Goal: Task Accomplishment & Management: Use online tool/utility

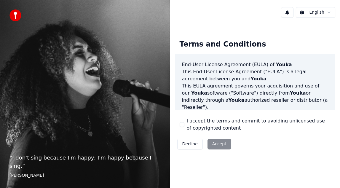
click at [184, 124] on button "I accept the terms and commit to avoiding unlicensed use of copyrighted content" at bounding box center [181, 124] width 5 height 5
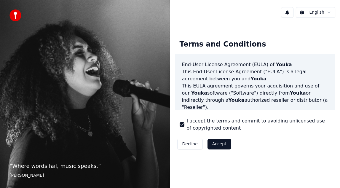
click at [215, 144] on button "Accept" at bounding box center [219, 144] width 24 height 11
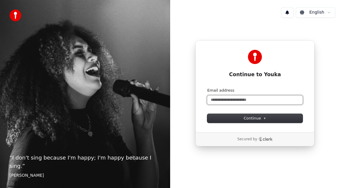
click at [236, 103] on input "Email address" at bounding box center [254, 99] width 95 height 9
click at [207, 88] on button "submit" at bounding box center [207, 88] width 0 height 0
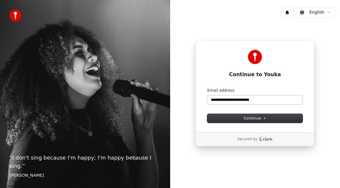
type input "**********"
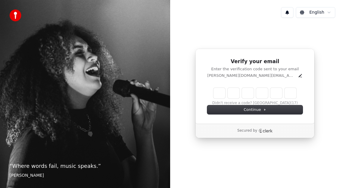
click at [219, 94] on input "Enter verification code" at bounding box center [254, 93] width 83 height 11
paste input "******"
type input "******"
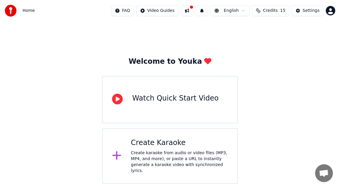
click at [123, 155] on div at bounding box center [119, 156] width 14 height 12
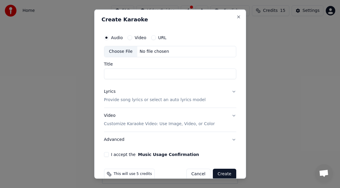
click at [131, 36] on div "Video" at bounding box center [136, 37] width 19 height 5
click at [130, 37] on button "Video" at bounding box center [129, 37] width 5 height 5
click at [230, 94] on button "Lyrics Provide song lyrics or select an auto lyrics model" at bounding box center [170, 96] width 132 height 24
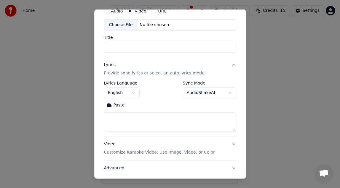
scroll to position [27, 0]
click at [192, 121] on textarea at bounding box center [170, 121] width 132 height 19
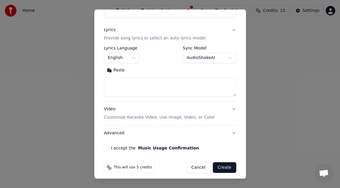
scroll to position [65, 0]
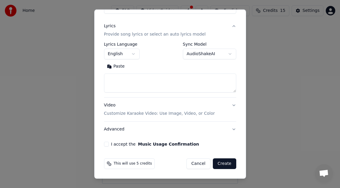
click at [229, 106] on button "Video Customize Karaoke Video: Use Image, Video, or Color" at bounding box center [170, 109] width 132 height 24
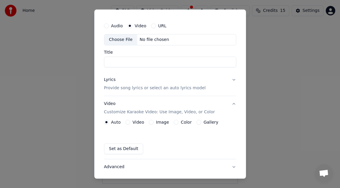
scroll to position [0, 0]
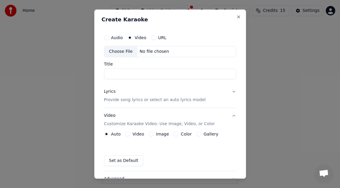
click at [230, 93] on button "Lyrics Provide song lyrics or select an auto lyrics model" at bounding box center [170, 96] width 132 height 24
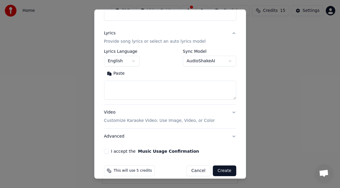
scroll to position [65, 0]
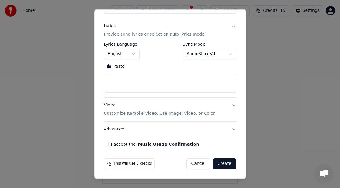
click at [217, 108] on button "Video Customize Karaoke Video: Use Image, Video, or Color" at bounding box center [170, 109] width 132 height 24
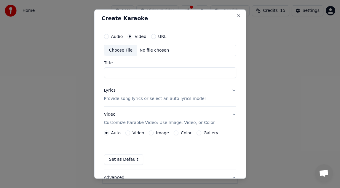
scroll to position [0, 0]
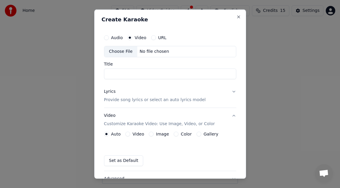
click at [111, 35] on div "Audio Video URL" at bounding box center [170, 38] width 132 height 12
click at [109, 36] on div "Audio" at bounding box center [113, 37] width 19 height 5
click at [106, 36] on button "Audio" at bounding box center [106, 37] width 5 height 5
click at [129, 39] on button "Video" at bounding box center [129, 37] width 5 height 5
click at [156, 54] on div "No file chosen" at bounding box center [154, 52] width 34 height 6
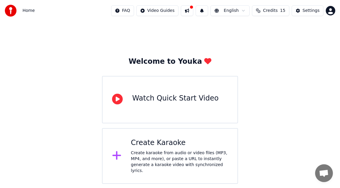
click at [186, 140] on div "Create Karaoke" at bounding box center [179, 142] width 97 height 9
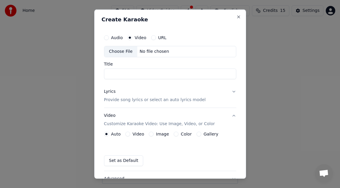
click at [123, 52] on div "Choose File" at bounding box center [120, 51] width 33 height 11
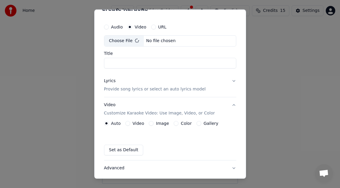
click at [157, 62] on input "Title" at bounding box center [170, 63] width 132 height 11
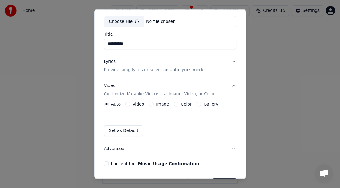
scroll to position [31, 0]
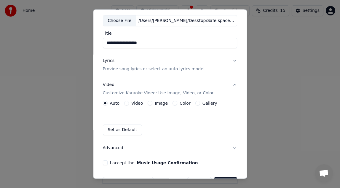
type input "**********"
click at [225, 63] on button "Lyrics Provide song lyrics or select an auto lyrics model" at bounding box center [170, 65] width 134 height 24
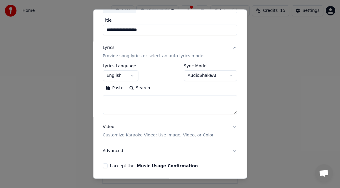
scroll to position [52, 0]
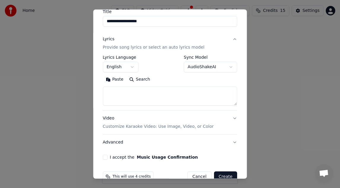
click at [155, 103] on textarea at bounding box center [170, 95] width 134 height 19
paste textarea "**********"
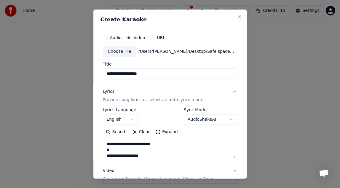
scroll to position [0, 0]
click at [107, 149] on textarea at bounding box center [169, 148] width 133 height 19
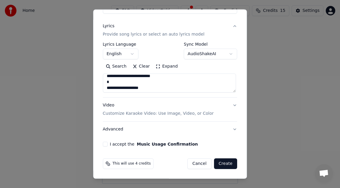
scroll to position [39, 0]
type textarea "**********"
click at [103, 143] on div "**********" at bounding box center [169, 56] width 139 height 185
click at [105, 143] on button "I accept the Music Usage Confirmation" at bounding box center [105, 144] width 5 height 5
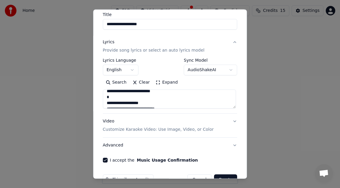
scroll to position [65, 0]
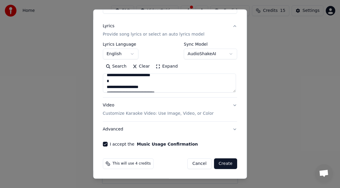
click at [228, 164] on button "Create" at bounding box center [225, 163] width 23 height 11
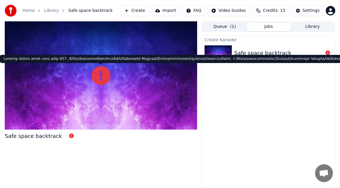
click at [100, 81] on icon at bounding box center [101, 75] width 19 height 19
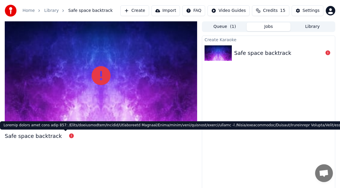
click at [69, 136] on icon at bounding box center [71, 135] width 5 height 5
click at [69, 137] on icon at bounding box center [71, 135] width 5 height 5
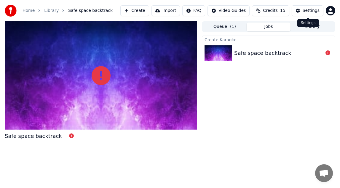
click at [269, 56] on div "Safe space backtrack" at bounding box center [262, 53] width 57 height 8
click at [230, 27] on span "( 1 )" at bounding box center [233, 27] width 6 height 6
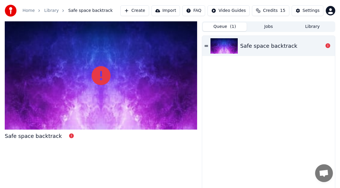
click at [262, 49] on div "Safe space backtrack" at bounding box center [268, 46] width 57 height 8
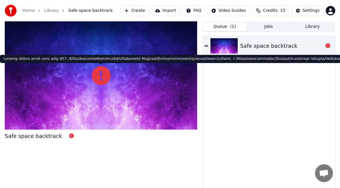
click at [95, 71] on icon at bounding box center [101, 75] width 19 height 19
click at [101, 75] on icon at bounding box center [101, 75] width 19 height 19
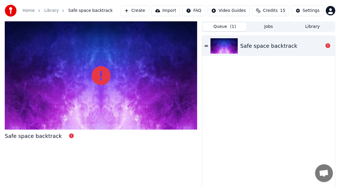
click at [206, 45] on icon at bounding box center [206, 45] width 4 height 1
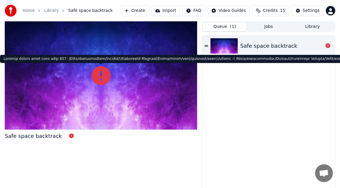
click at [102, 74] on icon at bounding box center [101, 75] width 19 height 19
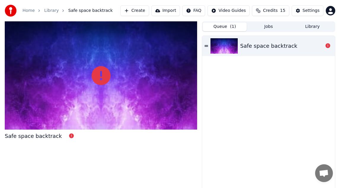
click at [139, 10] on button "Create" at bounding box center [134, 10] width 29 height 11
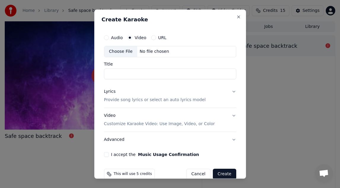
click at [145, 73] on input "Title" at bounding box center [170, 73] width 132 height 11
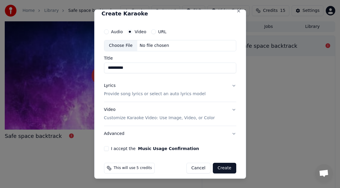
type input "**********"
click at [191, 89] on div "Lyrics Provide song lyrics or select an auto lyrics model" at bounding box center [155, 90] width 102 height 14
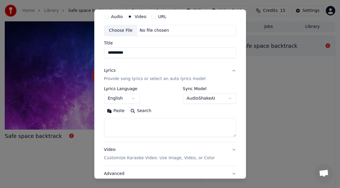
scroll to position [25, 0]
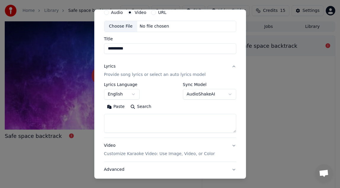
click at [164, 128] on textarea at bounding box center [170, 123] width 132 height 19
paste textarea "**********"
type textarea "**********"
paste textarea "**********"
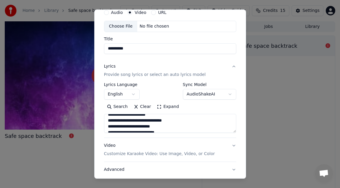
scroll to position [0, 0]
click at [107, 124] on textarea at bounding box center [170, 123] width 132 height 19
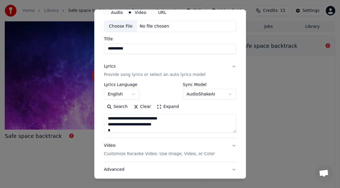
click at [168, 124] on textarea at bounding box center [170, 123] width 132 height 19
type textarea "**********"
click at [225, 95] on body "**********" at bounding box center [170, 94] width 340 height 188
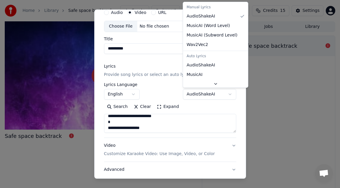
click at [237, 96] on body "**********" at bounding box center [170, 94] width 340 height 188
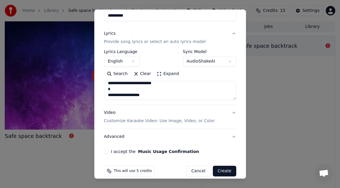
scroll to position [65, 0]
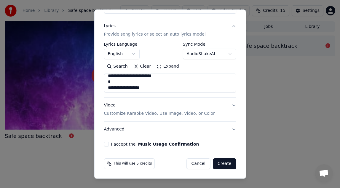
click at [231, 106] on button "Video Customize Karaoke Video: Use Image, Video, or Color" at bounding box center [170, 109] width 132 height 24
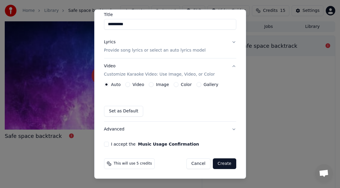
scroll to position [0, 0]
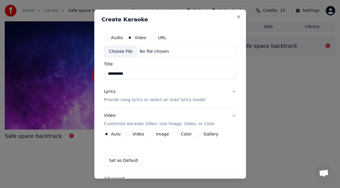
click at [123, 51] on div "Choose File" at bounding box center [120, 51] width 33 height 11
type input "**********"
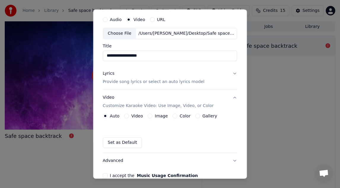
scroll to position [19, 0]
click at [230, 76] on button "Lyrics Provide song lyrics or select an auto lyrics model" at bounding box center [170, 77] width 134 height 24
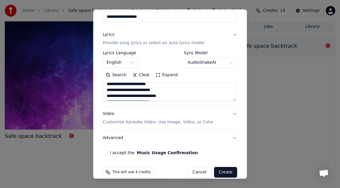
scroll to position [22, 0]
click at [106, 153] on button "I accept the Music Usage Confirmation" at bounding box center [105, 152] width 5 height 5
click at [228, 170] on button "Create" at bounding box center [225, 172] width 23 height 11
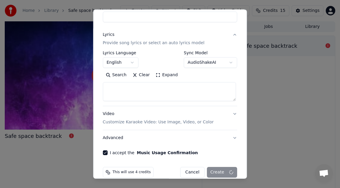
select select
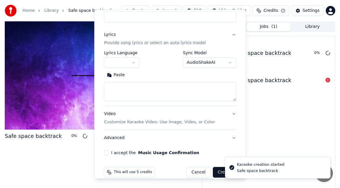
scroll to position [0, 0]
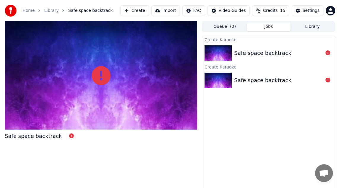
click at [101, 76] on icon at bounding box center [101, 75] width 19 height 19
click at [249, 47] on div "Safe space backtrack" at bounding box center [268, 53] width 133 height 20
click at [246, 49] on div "Safe space backtrack" at bounding box center [262, 53] width 57 height 8
click at [252, 57] on div "Safe space backtrack" at bounding box center [268, 53] width 133 height 20
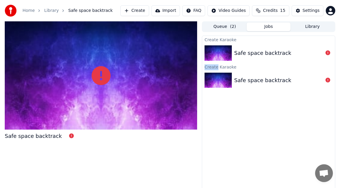
click at [252, 57] on div "Safe space backtrack" at bounding box center [268, 53] width 133 height 20
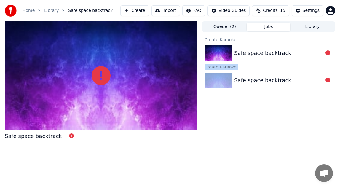
click at [252, 57] on div "Safe space backtrack" at bounding box center [268, 53] width 133 height 20
click at [198, 11] on html "Home Library Safe space backtrack Create Import FAQ Video Guides Credits 15 Set…" at bounding box center [170, 94] width 340 height 188
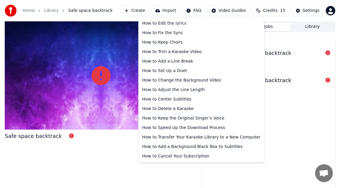
click at [275, 118] on html "Home Library Safe space backtrack Create Import FAQ Video Guides Credits 15 Set…" at bounding box center [170, 94] width 340 height 188
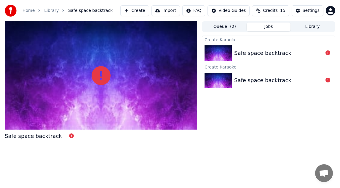
click at [161, 12] on button "Import" at bounding box center [165, 10] width 28 height 11
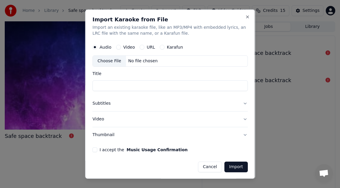
click at [220, 102] on button "Subtitles" at bounding box center [169, 103] width 155 height 15
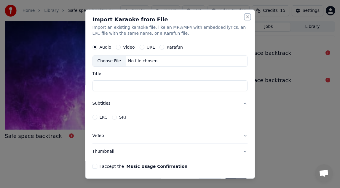
click at [246, 17] on button "Close" at bounding box center [247, 17] width 5 height 5
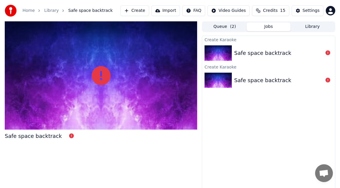
scroll to position [7, 0]
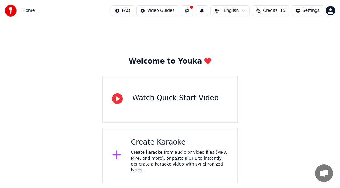
click at [177, 147] on div "Create Karaoke" at bounding box center [179, 142] width 97 height 9
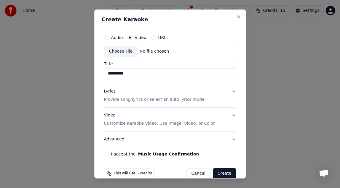
type input "**********"
click at [221, 114] on button "Video Customize Karaoke Video: Use Image, Video, or Color" at bounding box center [170, 120] width 132 height 24
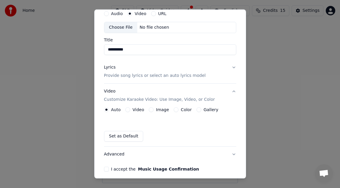
scroll to position [25, 0]
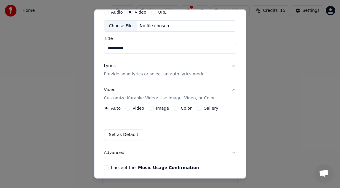
click at [153, 107] on div "Image" at bounding box center [159, 108] width 20 height 5
click at [149, 108] on button "Image" at bounding box center [151, 108] width 5 height 5
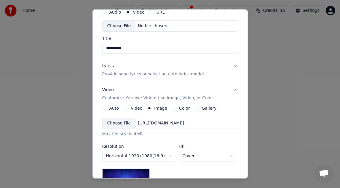
click at [128, 124] on div "Choose File" at bounding box center [118, 123] width 33 height 11
click at [229, 69] on button "Lyrics Provide song lyrics or select an auto lyrics model" at bounding box center [170, 70] width 136 height 24
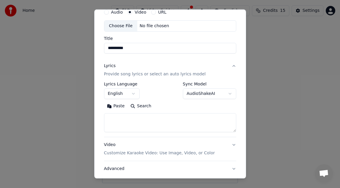
click at [172, 121] on textarea at bounding box center [170, 122] width 132 height 19
paste textarea "**********"
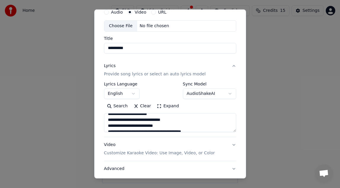
scroll to position [0, 0]
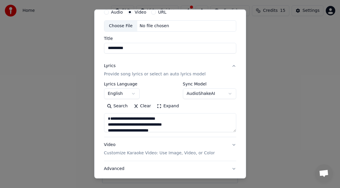
click at [108, 124] on textarea at bounding box center [170, 122] width 132 height 19
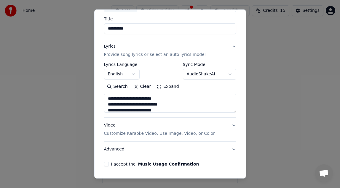
scroll to position [25, 0]
type textarea "**********"
click at [223, 130] on button "Video Customize Karaoke Video: Use Image, Video, or Color" at bounding box center [170, 130] width 132 height 24
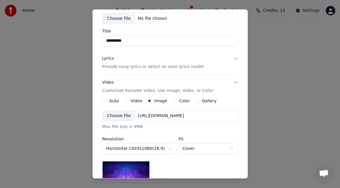
scroll to position [43, 0]
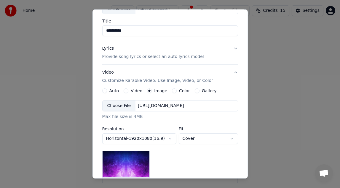
click at [123, 106] on div "Choose File" at bounding box center [118, 106] width 33 height 11
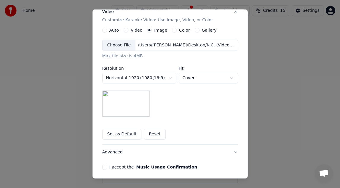
scroll to position [0, 0]
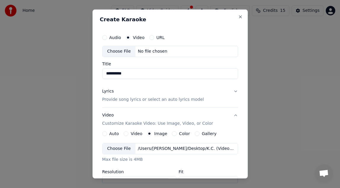
click at [121, 49] on div "Choose File" at bounding box center [118, 51] width 33 height 11
click at [106, 37] on button "Audio" at bounding box center [104, 37] width 5 height 5
click at [126, 51] on div "Choose File" at bounding box center [118, 51] width 33 height 11
type input "**********"
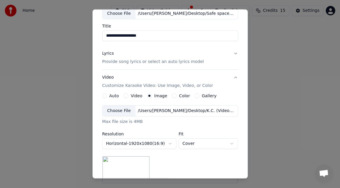
scroll to position [39, 0]
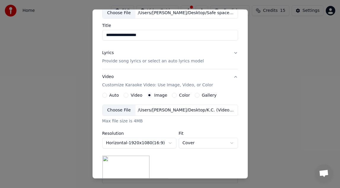
click at [129, 110] on div "Choose File" at bounding box center [118, 110] width 33 height 11
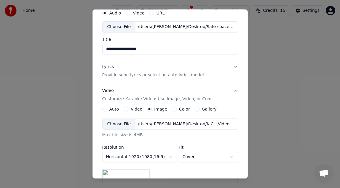
click at [215, 66] on button "Lyrics Provide song lyrics or select an auto lyrics model" at bounding box center [170, 71] width 136 height 24
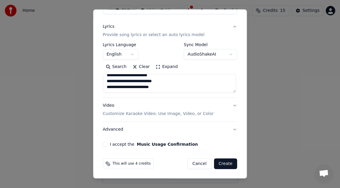
scroll to position [58, 0]
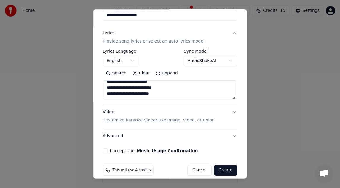
click at [226, 114] on button "Video Customize Karaoke Video: Use Image, Video, or Color" at bounding box center [170, 117] width 134 height 24
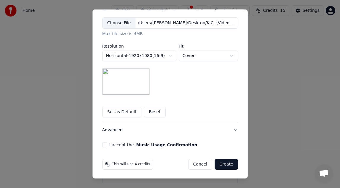
scroll to position [126, 0]
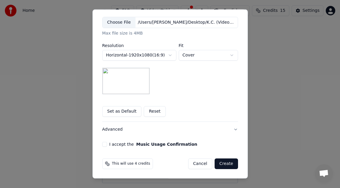
click at [105, 146] on button "I accept the Music Usage Confirmation" at bounding box center [104, 144] width 5 height 5
click at [230, 162] on button "Create" at bounding box center [225, 164] width 23 height 11
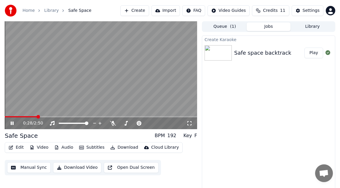
click at [14, 123] on icon at bounding box center [16, 123] width 14 height 5
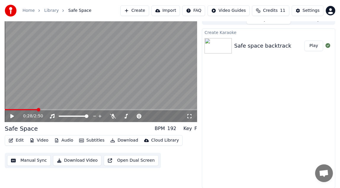
click at [17, 142] on button "Edit" at bounding box center [16, 141] width 20 height 8
click at [29, 160] on button "Manual Sync" at bounding box center [29, 161] width 44 height 11
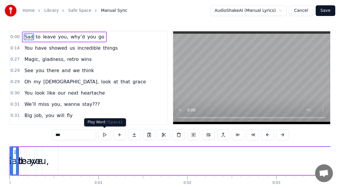
click at [104, 136] on button at bounding box center [104, 135] width 12 height 11
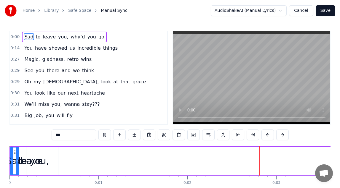
click at [18, 161] on div "Sad" at bounding box center [14, 161] width 17 height 13
drag, startPoint x: 18, startPoint y: 160, endPoint x: 38, endPoint y: 159, distance: 19.9
click at [34, 159] on icon at bounding box center [33, 161] width 2 height 5
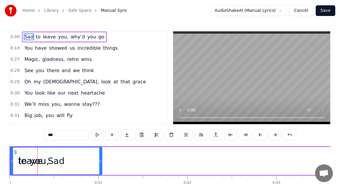
drag, startPoint x: 38, startPoint y: 159, endPoint x: 101, endPoint y: 158, distance: 63.4
click at [101, 158] on div at bounding box center [100, 161] width 2 height 27
click at [28, 37] on span "Sad" at bounding box center [29, 36] width 10 height 7
drag, startPoint x: 28, startPoint y: 37, endPoint x: 40, endPoint y: 37, distance: 12.1
click at [40, 37] on div "Sad to leave you, why’d you go" at bounding box center [64, 37] width 84 height 11
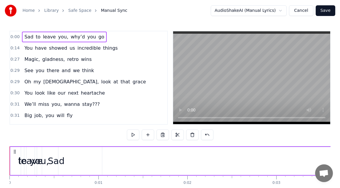
click at [16, 38] on span "0:00" at bounding box center [14, 37] width 9 height 6
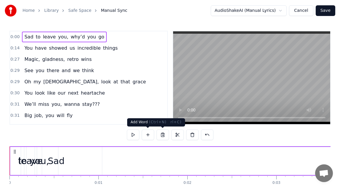
click at [135, 137] on button at bounding box center [133, 135] width 12 height 11
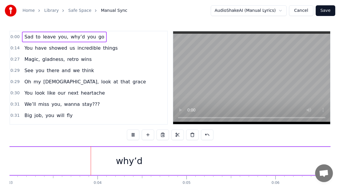
scroll to position [0, 269]
click at [41, 41] on div "Sad to leave you, why’d you go" at bounding box center [64, 37] width 84 height 11
click at [14, 38] on span "0:00" at bounding box center [14, 37] width 9 height 6
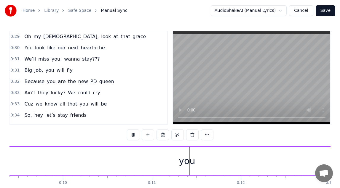
scroll to position [51, 0]
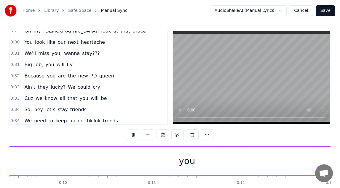
click at [299, 10] on button "Cancel" at bounding box center [301, 10] width 24 height 11
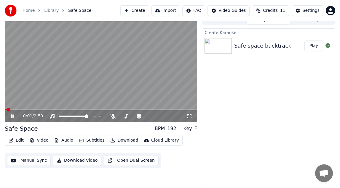
click at [17, 142] on button "Edit" at bounding box center [16, 141] width 20 height 8
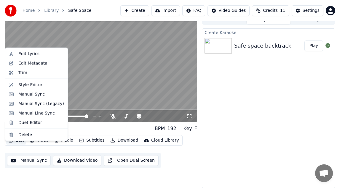
scroll to position [0, 0]
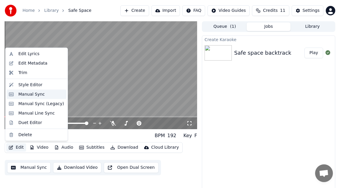
click at [45, 97] on div "Manual Sync" at bounding box center [41, 95] width 46 height 6
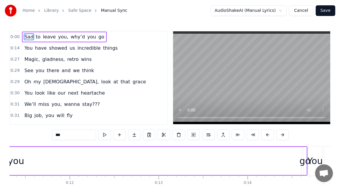
scroll to position [0, 1042]
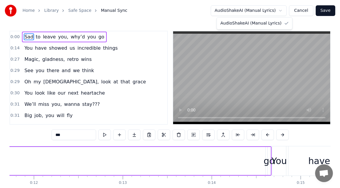
click at [278, 12] on html "Home Library Safe Space Manual Sync AudioShakeAI (Manual Lyrics) Cancel Save 0:…" at bounding box center [170, 108] width 340 height 216
click at [281, 12] on html "Home Library Safe Space Manual Sync AudioShakeAI (Manual Lyrics) Cancel Save 0:…" at bounding box center [170, 108] width 340 height 216
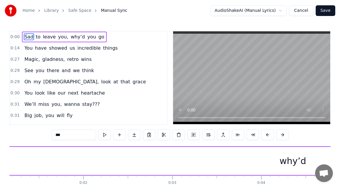
scroll to position [0, 0]
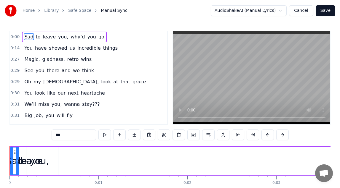
click at [95, 183] on div "0:01" at bounding box center [98, 183] width 8 height 5
click at [30, 35] on span "Sad" at bounding box center [29, 36] width 10 height 7
drag, startPoint x: 19, startPoint y: 38, endPoint x: 27, endPoint y: 38, distance: 8.6
click at [27, 38] on div "0:00 Sad to leave you, why’d you go" at bounding box center [88, 36] width 157 height 11
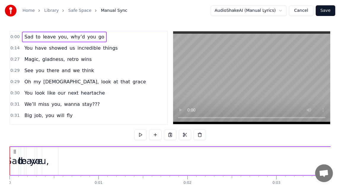
drag, startPoint x: 30, startPoint y: 38, endPoint x: 35, endPoint y: 38, distance: 5.3
click at [35, 38] on div "Sad to leave you, why’d you go" at bounding box center [64, 37] width 84 height 11
click at [28, 38] on span "Sad" at bounding box center [29, 36] width 10 height 7
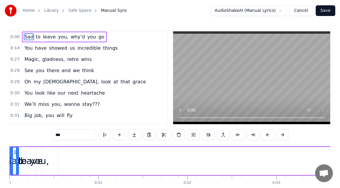
click at [31, 38] on span "Sad" at bounding box center [29, 36] width 10 height 7
drag, startPoint x: 18, startPoint y: 162, endPoint x: 42, endPoint y: 158, distance: 24.5
click at [42, 158] on div at bounding box center [41, 161] width 2 height 27
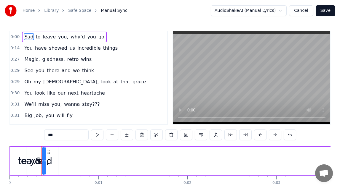
drag, startPoint x: 11, startPoint y: 153, endPoint x: 76, endPoint y: 151, distance: 65.5
drag, startPoint x: 44, startPoint y: 159, endPoint x: 71, endPoint y: 158, distance: 26.4
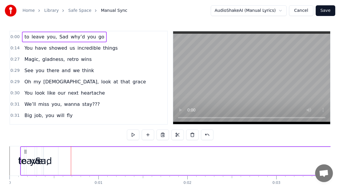
click at [47, 161] on div "Sad" at bounding box center [43, 161] width 17 height 13
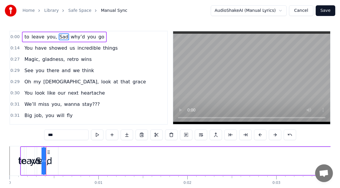
drag, startPoint x: 44, startPoint y: 154, endPoint x: 85, endPoint y: 153, distance: 41.2
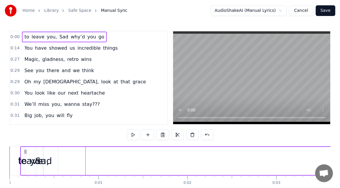
drag, startPoint x: 62, startPoint y: 36, endPoint x: 22, endPoint y: 35, distance: 40.6
click at [22, 35] on div "to leave you, Sad why’d you go" at bounding box center [64, 37] width 84 height 11
drag, startPoint x: 63, startPoint y: 39, endPoint x: 24, endPoint y: 37, distance: 39.1
click at [24, 37] on div "to leave you, Sad why’d you go" at bounding box center [64, 37] width 84 height 11
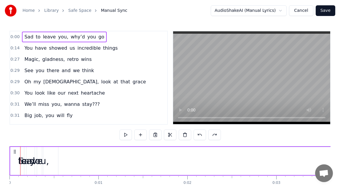
click at [156, 28] on div "Home Library Safe Space Manual Sync AudioShakeAI (Manual Lyrics) Cancel Save 0:…" at bounding box center [170, 103] width 340 height 206
click at [17, 40] on div "0:00 Sad to leave you, why’d you go" at bounding box center [88, 36] width 157 height 11
click at [17, 36] on span "0:00" at bounding box center [14, 37] width 9 height 6
click at [126, 135] on button at bounding box center [125, 135] width 12 height 11
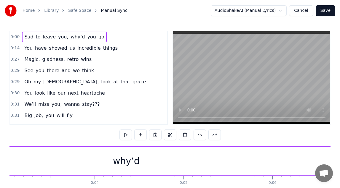
scroll to position [0, 274]
click at [28, 44] on div "0:00 Sad to leave you, why’d you go 0:14 You have showed us incredible things 0…" at bounding box center [88, 78] width 158 height 94
click at [13, 39] on span "0:00" at bounding box center [14, 37] width 9 height 6
click at [15, 53] on div "0:14 You have showed us incredible things" at bounding box center [88, 48] width 157 height 11
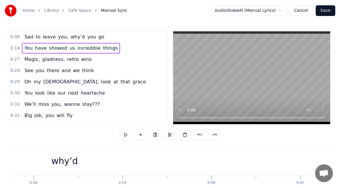
click at [15, 53] on div "0:14 You have showed us incredible things" at bounding box center [88, 48] width 157 height 11
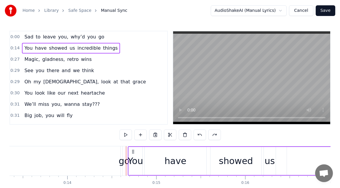
scroll to position [0, 1275]
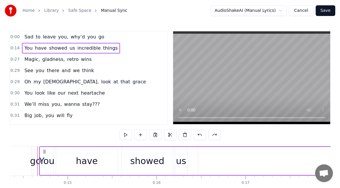
click at [15, 39] on span "0:00" at bounding box center [14, 37] width 9 height 6
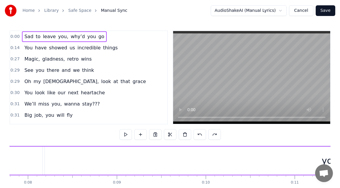
scroll to position [0, 692]
drag, startPoint x: 46, startPoint y: 157, endPoint x: 50, endPoint y: 157, distance: 3.9
click at [50, 157] on div "you" at bounding box center [330, 161] width 570 height 28
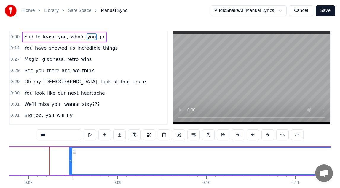
drag, startPoint x: 46, startPoint y: 158, endPoint x: 70, endPoint y: 158, distance: 24.0
click at [70, 158] on div at bounding box center [71, 161] width 2 height 27
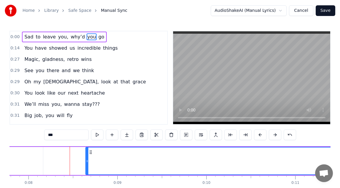
drag, startPoint x: 70, startPoint y: 158, endPoint x: 86, endPoint y: 158, distance: 16.3
click at [86, 158] on div at bounding box center [87, 161] width 2 height 27
drag, startPoint x: 86, startPoint y: 158, endPoint x: 95, endPoint y: 158, distance: 8.3
click at [92, 158] on div at bounding box center [90, 161] width 2 height 27
drag, startPoint x: 95, startPoint y: 158, endPoint x: 104, endPoint y: 158, distance: 9.2
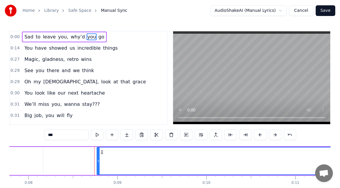
click at [100, 158] on div at bounding box center [98, 161] width 2 height 27
drag, startPoint x: 104, startPoint y: 158, endPoint x: 83, endPoint y: 158, distance: 21.0
click at [91, 158] on div at bounding box center [92, 161] width 2 height 27
drag, startPoint x: 83, startPoint y: 158, endPoint x: 53, endPoint y: 158, distance: 29.6
click at [77, 158] on div at bounding box center [78, 161] width 2 height 27
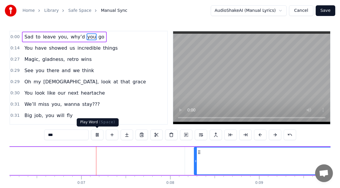
scroll to position [0, 553]
click at [100, 134] on button at bounding box center [97, 135] width 12 height 11
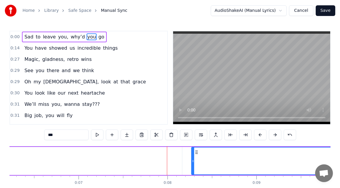
click at [15, 40] on span "0:00" at bounding box center [14, 37] width 9 height 6
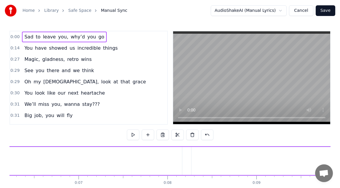
click at [77, 11] on link "Safe Space" at bounding box center [79, 11] width 23 height 6
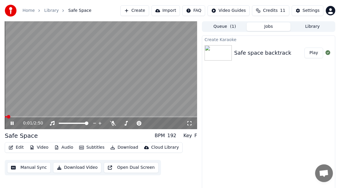
click at [12, 124] on icon at bounding box center [12, 124] width 3 height 4
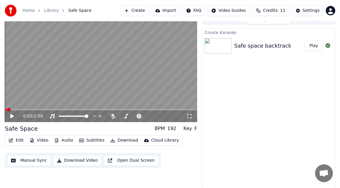
click at [42, 161] on button "Manual Sync" at bounding box center [29, 161] width 44 height 11
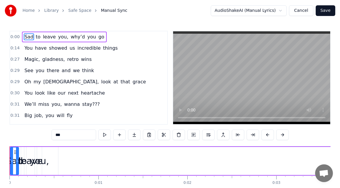
click at [74, 12] on link "Safe Space" at bounding box center [79, 11] width 23 height 6
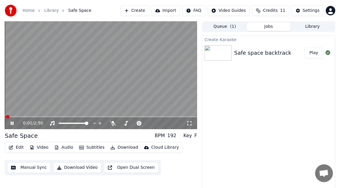
scroll to position [7, 0]
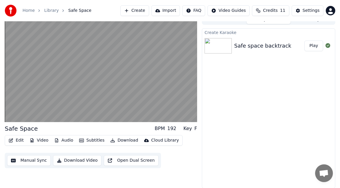
click at [88, 142] on button "Subtitles" at bounding box center [92, 141] width 30 height 8
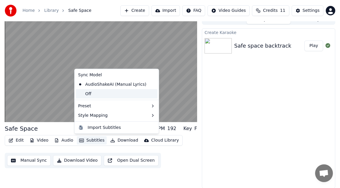
click at [115, 93] on div "Off" at bounding box center [117, 93] width 82 height 9
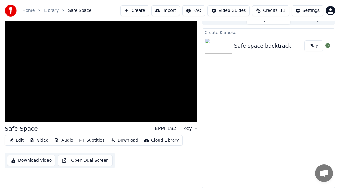
click at [18, 143] on button "Edit" at bounding box center [16, 141] width 20 height 8
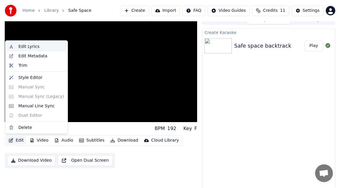
click at [32, 47] on div "Edit Lyrics" at bounding box center [28, 47] width 21 height 6
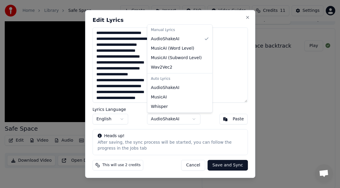
click at [190, 118] on body "Home Library Safe Space Create Import FAQ Video Guides Credits 11 Settings Safe…" at bounding box center [170, 87] width 340 height 188
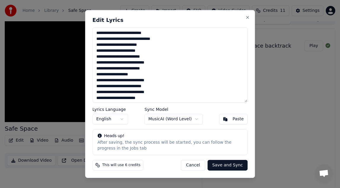
click at [230, 166] on button "Save and Sync" at bounding box center [227, 165] width 40 height 11
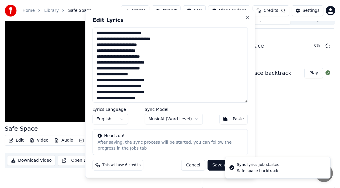
scroll to position [10, 0]
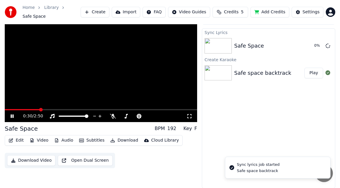
click at [83, 141] on button "Subtitles" at bounding box center [92, 141] width 30 height 8
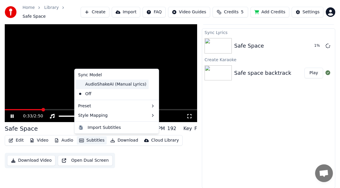
click at [102, 87] on div "AudioShakeAI (Manual Lyrics)" at bounding box center [112, 84] width 73 height 9
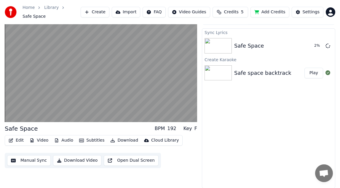
click at [20, 141] on button "Edit" at bounding box center [16, 141] width 20 height 8
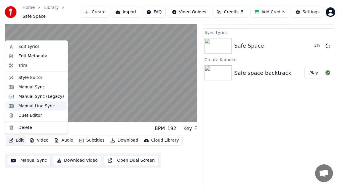
click at [42, 107] on div "Manual Line Sync" at bounding box center [36, 106] width 36 height 6
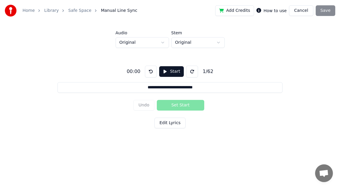
click at [167, 73] on button "Start" at bounding box center [171, 71] width 24 height 11
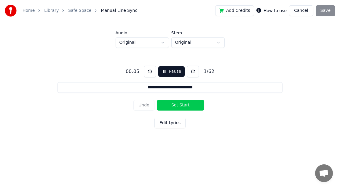
click at [185, 107] on button "Set Start" at bounding box center [180, 105] width 47 height 11
click at [181, 103] on button "Set End" at bounding box center [180, 105] width 47 height 11
type input "**********"
click at [173, 75] on button "Pause" at bounding box center [171, 71] width 26 height 11
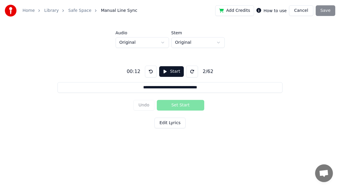
click at [187, 47] on html "**********" at bounding box center [170, 76] width 340 height 153
click at [188, 47] on html "**********" at bounding box center [170, 76] width 340 height 153
click at [152, 43] on html "**********" at bounding box center [170, 76] width 340 height 153
click at [151, 72] on button at bounding box center [151, 72] width 12 height 12
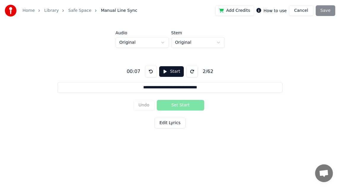
click at [151, 72] on button at bounding box center [151, 72] width 12 height 12
click at [166, 72] on button "Start" at bounding box center [171, 71] width 24 height 11
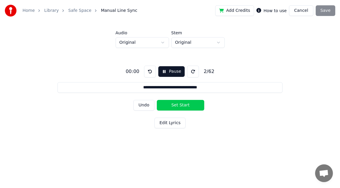
click at [155, 88] on input "**********" at bounding box center [169, 87] width 225 height 11
click at [149, 68] on button at bounding box center [150, 72] width 12 height 12
click at [167, 71] on button "Pause" at bounding box center [171, 71] width 26 height 11
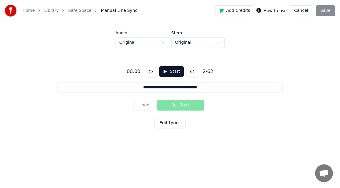
click at [167, 124] on button "Edit Lyrics" at bounding box center [169, 123] width 31 height 11
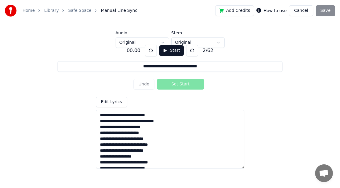
click at [99, 115] on textarea at bounding box center [170, 139] width 148 height 59
click at [182, 84] on div "Undo Set Start" at bounding box center [169, 84] width 73 height 15
click at [171, 52] on button "Start" at bounding box center [171, 50] width 24 height 11
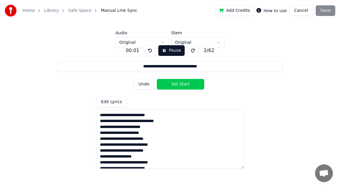
click at [171, 52] on button "Pause" at bounding box center [171, 50] width 26 height 11
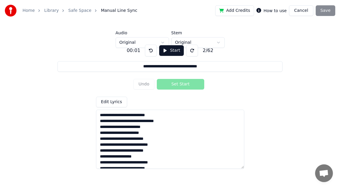
click at [202, 44] on html "**********" at bounding box center [170, 76] width 340 height 153
click at [153, 93] on div "**********" at bounding box center [169, 104] width 321 height 113
click at [84, 11] on link "Safe Space" at bounding box center [79, 11] width 23 height 6
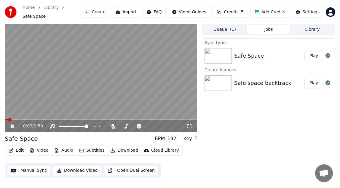
click at [20, 151] on button "Edit" at bounding box center [16, 151] width 20 height 8
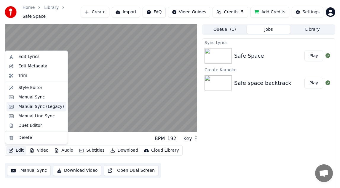
click at [47, 110] on div "Manual Sync (Legacy)" at bounding box center [41, 107] width 46 height 6
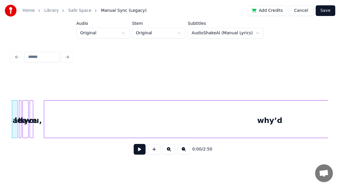
click at [121, 161] on div "0:00 / 2:50" at bounding box center [169, 104] width 321 height 117
click at [84, 10] on link "Safe Space" at bounding box center [79, 11] width 23 height 6
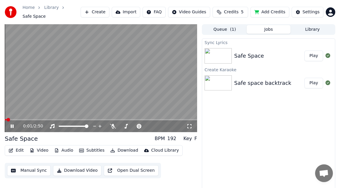
click at [19, 152] on button "Edit" at bounding box center [16, 151] width 20 height 8
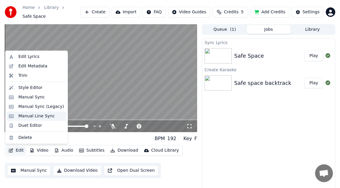
click at [42, 118] on div "Manual Line Sync" at bounding box center [36, 116] width 36 height 6
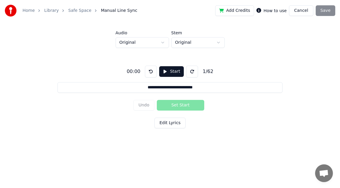
click at [172, 73] on button "Start" at bounding box center [171, 71] width 24 height 11
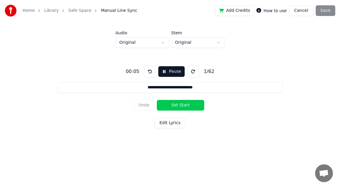
click at [182, 105] on button "Set Start" at bounding box center [180, 105] width 47 height 11
click at [182, 105] on button "Set End" at bounding box center [180, 105] width 47 height 11
click at [182, 105] on button "Set Start" at bounding box center [180, 105] width 47 height 11
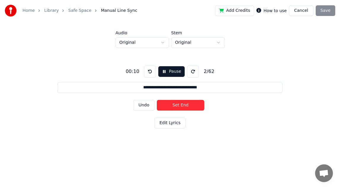
click at [182, 105] on button "Set End" at bounding box center [180, 105] width 47 height 11
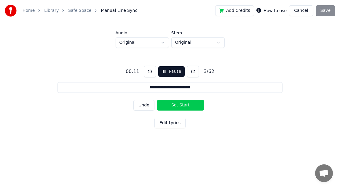
click at [182, 105] on button "Set Start" at bounding box center [180, 105] width 47 height 11
click at [180, 107] on button "Set End" at bounding box center [180, 105] width 47 height 11
click at [180, 107] on button "Set Start" at bounding box center [180, 105] width 47 height 11
click at [180, 107] on button "Set End" at bounding box center [180, 105] width 47 height 11
click at [180, 107] on button "Set Start" at bounding box center [180, 105] width 47 height 11
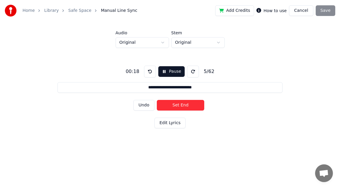
click at [180, 107] on button "Set End" at bounding box center [180, 105] width 47 height 11
click at [180, 107] on button "Set Start" at bounding box center [180, 105] width 47 height 11
click at [180, 107] on button "Set End" at bounding box center [180, 105] width 47 height 11
click at [180, 107] on button "Set Start" at bounding box center [180, 105] width 47 height 11
click at [180, 107] on button "Set End" at bounding box center [180, 105] width 47 height 11
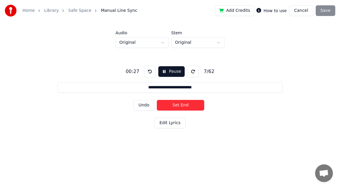
type input "**********"
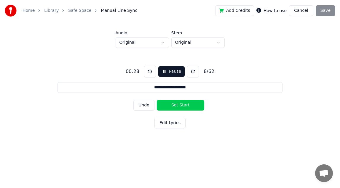
click at [173, 66] on button "Pause" at bounding box center [171, 71] width 26 height 11
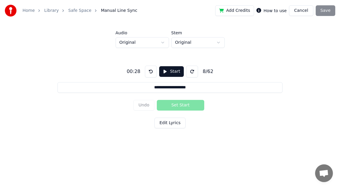
click at [81, 8] on link "Safe Space" at bounding box center [79, 11] width 23 height 6
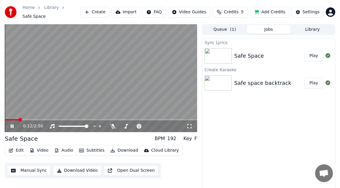
click at [11, 129] on icon at bounding box center [16, 126] width 14 height 5
click at [5, 120] on span at bounding box center [7, 120] width 4 height 4
click at [19, 151] on button "Edit" at bounding box center [16, 151] width 20 height 8
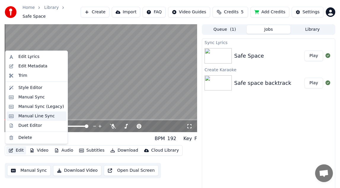
click at [46, 116] on div "Manual Line Sync" at bounding box center [36, 116] width 36 height 6
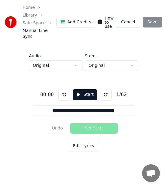
click at [81, 90] on button "Start" at bounding box center [85, 94] width 24 height 11
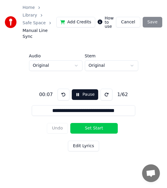
click at [101, 124] on button "Set Start" at bounding box center [93, 128] width 47 height 11
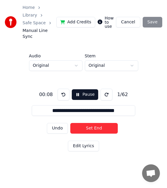
click at [86, 89] on button "Pause" at bounding box center [85, 94] width 26 height 11
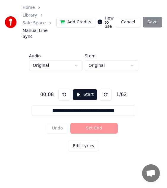
click at [64, 90] on button at bounding box center [64, 95] width 12 height 12
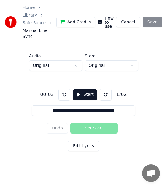
click at [64, 90] on button at bounding box center [64, 95] width 12 height 12
click at [86, 91] on button "Start" at bounding box center [85, 94] width 24 height 11
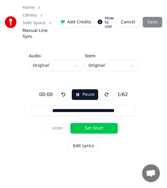
click at [84, 89] on button "Pause" at bounding box center [85, 94] width 26 height 11
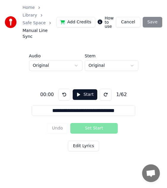
click at [83, 89] on button "Start" at bounding box center [85, 94] width 24 height 11
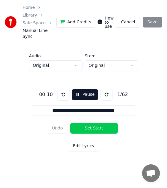
click at [103, 123] on button "Set Start" at bounding box center [93, 128] width 47 height 11
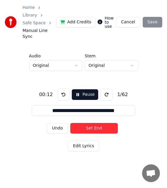
click at [150, 111] on div "**********" at bounding box center [83, 119] width 148 height 96
click at [86, 129] on div "Undo Set End" at bounding box center [83, 128] width 73 height 15
click at [100, 123] on button "Set End" at bounding box center [93, 128] width 47 height 11
type input "**********"
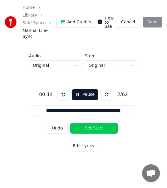
click at [84, 92] on button "Pause" at bounding box center [85, 94] width 26 height 11
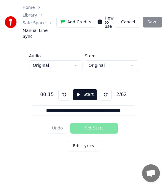
click at [65, 90] on button at bounding box center [64, 95] width 12 height 12
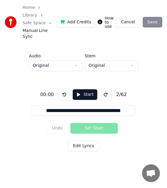
click at [61, 107] on input "**********" at bounding box center [83, 110] width 103 height 11
click at [62, 90] on button at bounding box center [64, 95] width 12 height 12
click at [41, 24] on link "Safe Space" at bounding box center [34, 23] width 23 height 6
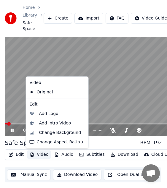
click at [43, 155] on button "Video" at bounding box center [38, 155] width 23 height 8
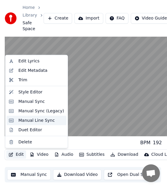
click at [47, 119] on div "Manual Line Sync" at bounding box center [36, 121] width 36 height 6
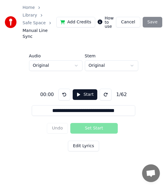
click at [141, 108] on div "**********" at bounding box center [83, 119] width 148 height 96
click at [88, 90] on button "Start" at bounding box center [85, 94] width 24 height 11
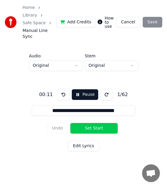
click at [85, 89] on button "Pause" at bounding box center [85, 94] width 26 height 11
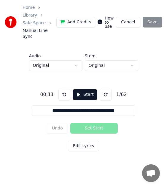
click at [63, 89] on button at bounding box center [64, 95] width 12 height 12
click at [79, 90] on button "Start" at bounding box center [85, 94] width 24 height 11
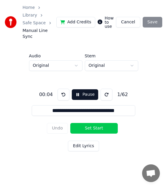
click at [84, 89] on button "Pause" at bounding box center [85, 94] width 26 height 11
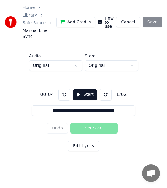
click at [61, 90] on button at bounding box center [64, 95] width 12 height 12
click at [65, 91] on button at bounding box center [64, 95] width 12 height 12
click at [89, 89] on button "Start" at bounding box center [85, 94] width 24 height 11
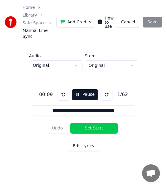
click at [105, 123] on button "Set Start" at bounding box center [93, 128] width 47 height 11
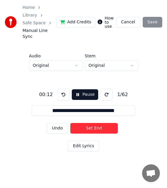
click at [105, 123] on button "Set End" at bounding box center [93, 128] width 47 height 11
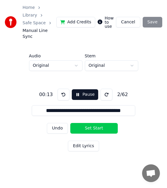
click at [105, 123] on button "Set Start" at bounding box center [93, 128] width 47 height 11
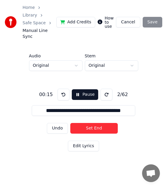
click at [105, 123] on button "Set End" at bounding box center [93, 128] width 47 height 11
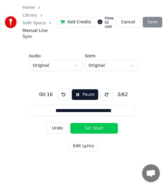
click at [105, 123] on button "Set Start" at bounding box center [93, 128] width 47 height 11
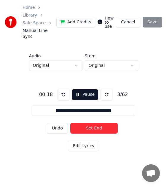
click at [105, 123] on button "Set End" at bounding box center [93, 128] width 47 height 11
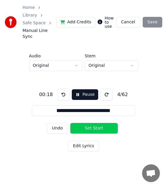
click at [105, 123] on button "Set Start" at bounding box center [93, 128] width 47 height 11
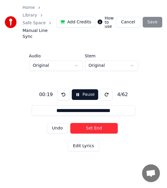
click at [105, 123] on button "Set End" at bounding box center [93, 128] width 47 height 11
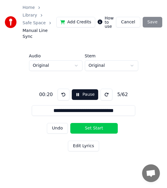
click at [105, 123] on button "Set Start" at bounding box center [93, 128] width 47 height 11
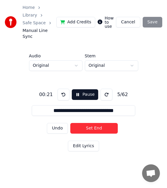
click at [105, 123] on button "Set End" at bounding box center [93, 128] width 47 height 11
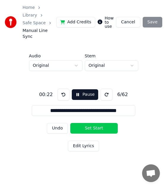
click at [105, 123] on button "Set Start" at bounding box center [93, 128] width 47 height 11
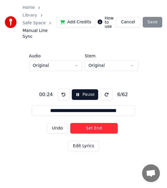
click at [105, 123] on button "Set End" at bounding box center [93, 128] width 47 height 11
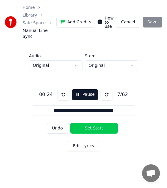
click at [105, 123] on button "Set Start" at bounding box center [93, 128] width 47 height 11
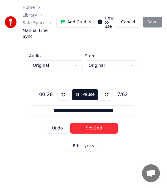
click at [105, 123] on button "Set End" at bounding box center [93, 128] width 47 height 11
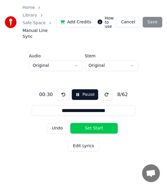
click at [105, 123] on button "Set Start" at bounding box center [93, 128] width 47 height 11
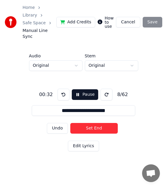
click at [92, 132] on div "**********" at bounding box center [83, 119] width 148 height 96
click at [92, 130] on div "Undo Set End" at bounding box center [83, 128] width 73 height 15
click at [97, 124] on button "Set End" at bounding box center [93, 128] width 47 height 11
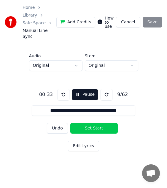
click at [97, 124] on button "Set Start" at bounding box center [93, 128] width 47 height 11
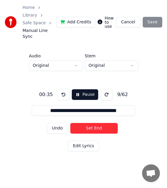
click at [97, 124] on button "Set End" at bounding box center [93, 128] width 47 height 11
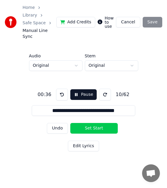
click at [135, 119] on div "**********" at bounding box center [83, 119] width 148 height 96
click at [105, 123] on button "Set Start" at bounding box center [93, 128] width 47 height 11
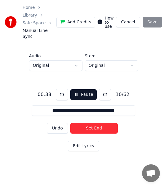
click at [105, 123] on button "Set End" at bounding box center [93, 128] width 47 height 11
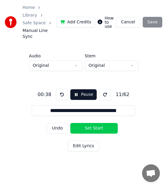
click at [105, 123] on button "Set Start" at bounding box center [93, 128] width 47 height 11
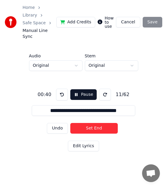
click at [105, 123] on button "Set End" at bounding box center [93, 128] width 47 height 11
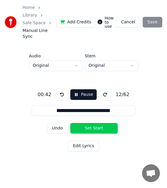
click at [105, 123] on button "Set Start" at bounding box center [93, 128] width 47 height 11
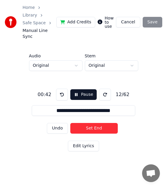
click at [105, 123] on button "Set End" at bounding box center [93, 128] width 47 height 11
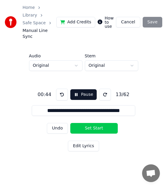
click at [105, 123] on button "Set Start" at bounding box center [93, 128] width 47 height 11
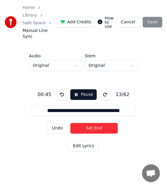
click at [105, 123] on button "Set End" at bounding box center [93, 128] width 47 height 11
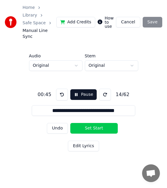
click at [105, 123] on button "Set Start" at bounding box center [93, 128] width 47 height 11
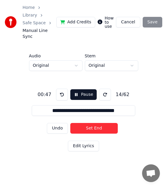
click at [105, 123] on button "Set End" at bounding box center [93, 128] width 47 height 11
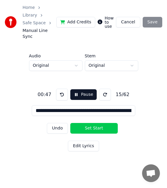
click at [105, 123] on button "Set Start" at bounding box center [93, 128] width 47 height 11
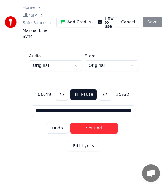
click at [105, 123] on button "Set End" at bounding box center [93, 128] width 47 height 11
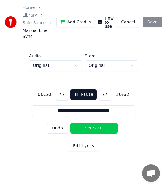
click at [105, 123] on button "Set Start" at bounding box center [93, 128] width 47 height 11
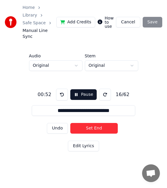
click at [100, 124] on button "Set End" at bounding box center [93, 128] width 47 height 11
type input "**********"
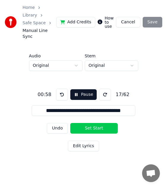
click at [34, 24] on link "Safe Space" at bounding box center [34, 23] width 23 height 6
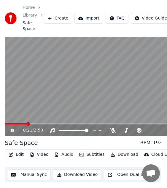
click at [108, 77] on video at bounding box center [94, 87] width 178 height 100
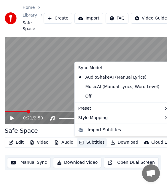
click at [95, 139] on button "Subtitles" at bounding box center [92, 143] width 30 height 8
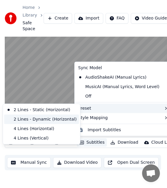
click at [66, 121] on div "2 Lines - Dynamic (Horizontal)" at bounding box center [41, 119] width 75 height 9
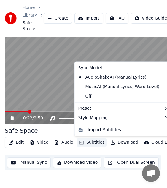
click at [91, 141] on button "Subtitles" at bounding box center [92, 143] width 30 height 8
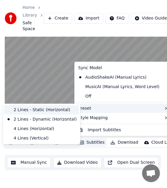
click at [59, 111] on div "2 Lines - Static (Horizontal)" at bounding box center [41, 109] width 75 height 9
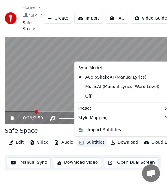
click at [96, 142] on button "Subtitles" at bounding box center [92, 143] width 30 height 8
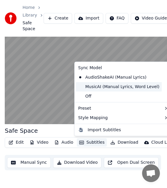
click at [112, 87] on div "MusicAI (Manual Lyrics, Word Level)" at bounding box center [119, 86] width 86 height 9
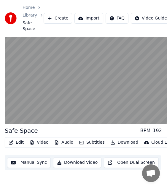
click at [82, 144] on button "Subtitles" at bounding box center [92, 143] width 30 height 8
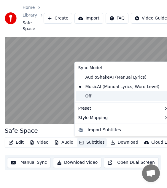
click at [98, 95] on div "Off" at bounding box center [123, 96] width 95 height 9
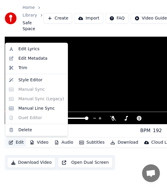
click at [16, 147] on button "Edit" at bounding box center [16, 143] width 20 height 8
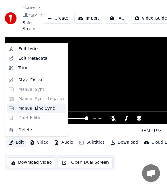
click at [41, 108] on div "Manual Line Sync" at bounding box center [36, 108] width 36 height 6
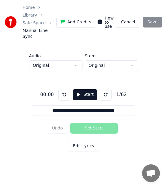
click at [89, 141] on button "Edit Lyrics" at bounding box center [83, 146] width 31 height 11
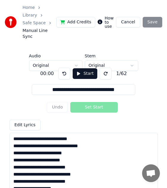
click at [154, 75] on div "**********" at bounding box center [83, 127] width 148 height 113
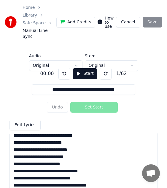
scroll to position [93, 0]
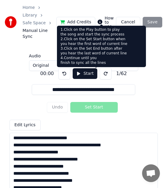
click at [105, 21] on div "How to use" at bounding box center [105, 22] width 16 height 12
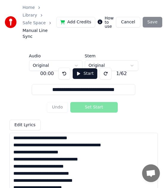
click at [153, 83] on div "**********" at bounding box center [83, 127] width 148 height 113
click at [148, 60] on div "**********" at bounding box center [83, 110] width 148 height 113
click at [73, 36] on div "Home Library Safe Space Manual Line Sync Add Credits How to use Cancel Save" at bounding box center [83, 22] width 167 height 44
